Goal: Information Seeking & Learning: Learn about a topic

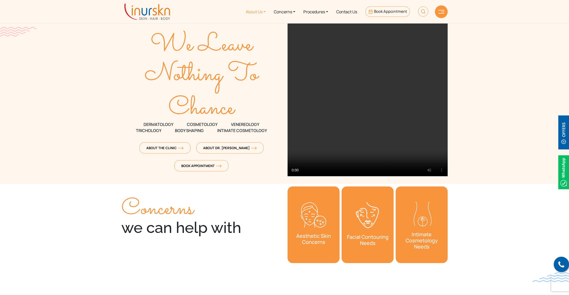
click at [256, 11] on link "About Us" at bounding box center [256, 11] width 28 height 19
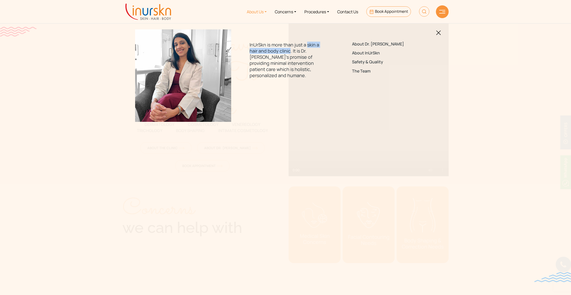
drag, startPoint x: 307, startPoint y: 44, endPoint x: 290, endPoint y: 49, distance: 18.2
click at [290, 49] on p "InUrSkn is more than just a skin a hair and body clinic. It is Dr. [PERSON_NAME…" at bounding box center [286, 60] width 72 height 37
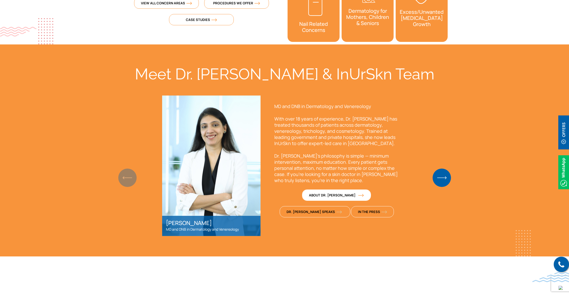
scroll to position [300, 0]
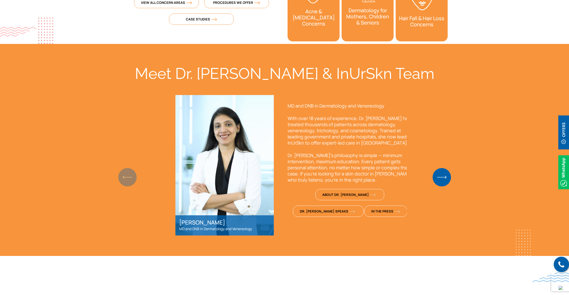
click at [332, 105] on p "MD and DNB in Dermatology and Venereology" at bounding box center [350, 106] width 125 height 6
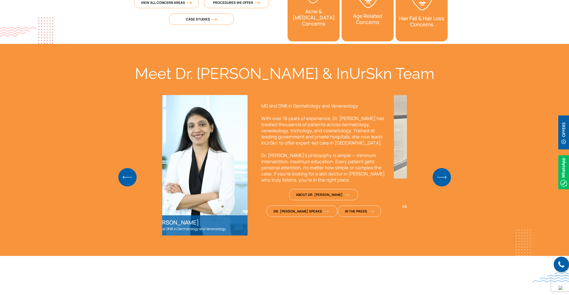
click at [356, 105] on p "MD and DNB in Dermatology and Venereology" at bounding box center [323, 106] width 125 height 6
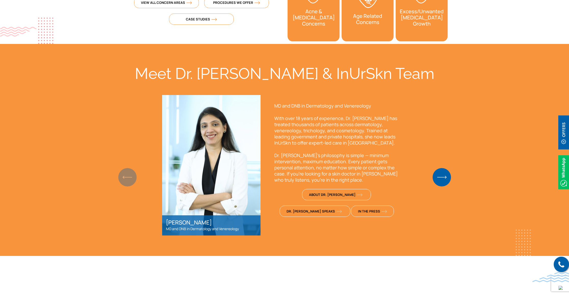
click at [347, 105] on p "MD and DNB in Dermatology and Venereology" at bounding box center [336, 106] width 125 height 6
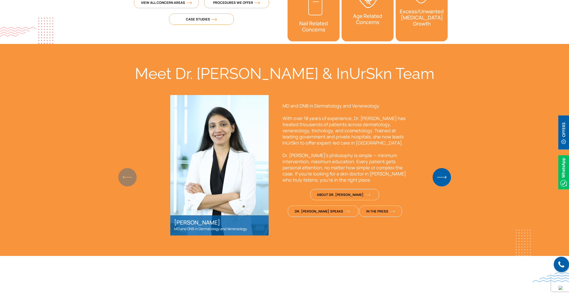
click at [322, 95] on div "MD and DNB in Dermatology and Venereology With over 18 years of experience, Dr.…" at bounding box center [345, 162] width 140 height 135
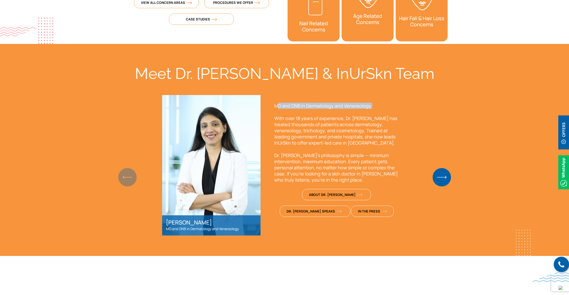
drag, startPoint x: 341, startPoint y: 106, endPoint x: 361, endPoint y: 109, distance: 20.1
click at [361, 109] on div "Meet Dr. [PERSON_NAME] & InUrSkn Team [PERSON_NAME] MD and DNB in Dermatology a…" at bounding box center [284, 149] width 326 height 171
copy div "MD and DNB in Dermatology and Venereology"
